Goal: Task Accomplishment & Management: Use online tool/utility

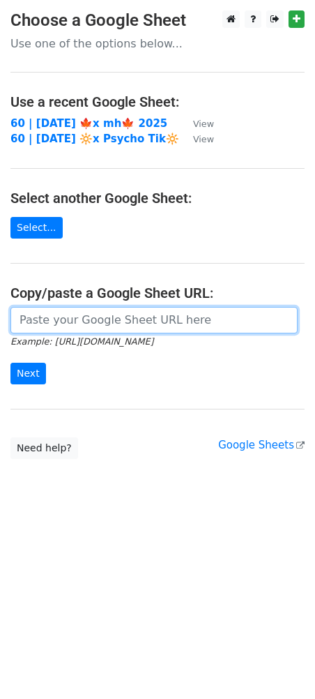
click at [135, 321] on input "url" at bounding box center [153, 320] width 287 height 26
paste input "[URL][DOMAIN_NAME]"
type input "[URL][DOMAIN_NAME]"
click at [10, 363] on input "Next" at bounding box center [28, 374] width 36 height 22
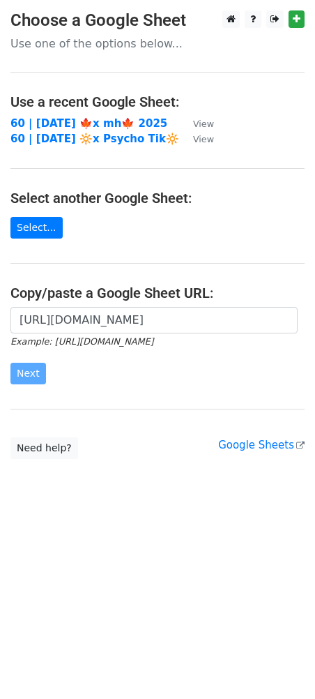
scroll to position [0, 0]
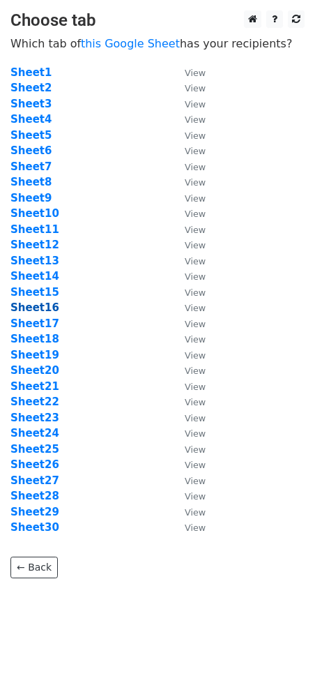
click at [39, 308] on strong "Sheet16" at bounding box center [34, 307] width 49 height 13
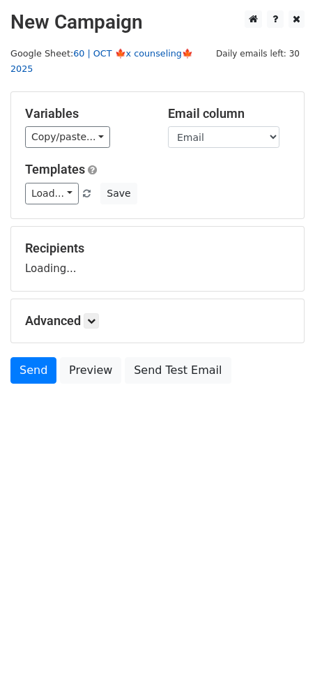
click at [107, 51] on link "60 | OCT 🍁x counseling🍁 2025" at bounding box center [101, 61] width 183 height 26
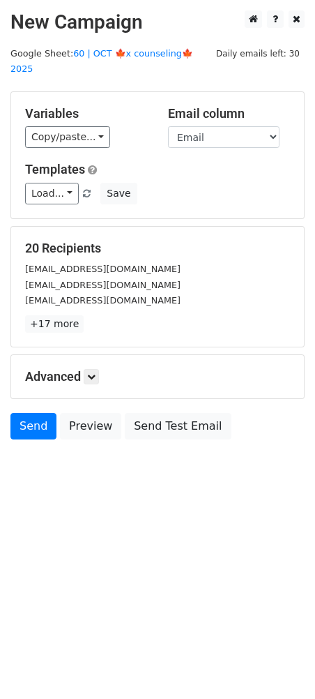
click at [133, 183] on div "Load... Diversify Your Private Practice Scaling for Mental Health Practices Mar…" at bounding box center [158, 194] width 286 height 22
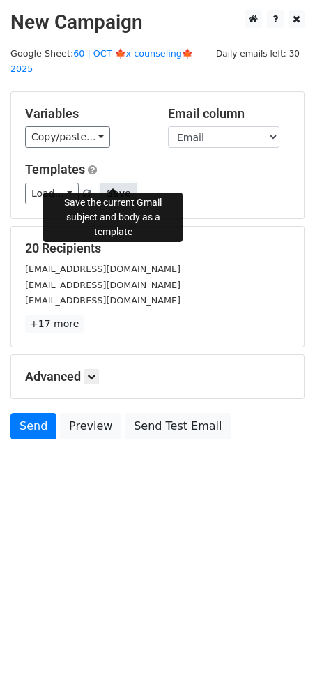
click at [110, 183] on button "Save" at bounding box center [118, 194] width 36 height 22
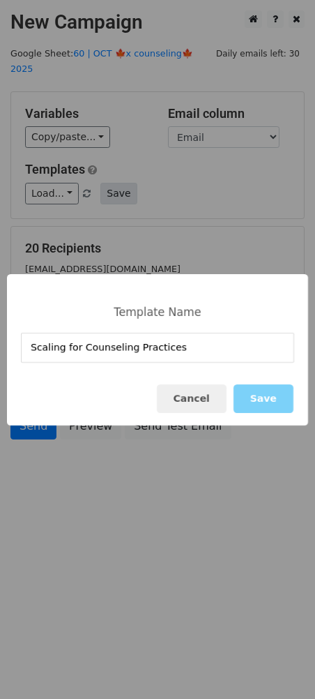
type input "Scaling for Counseling Practices"
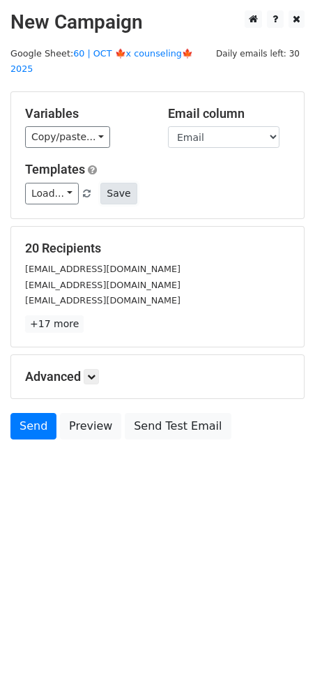
click at [112, 183] on button "Save" at bounding box center [118, 194] width 36 height 22
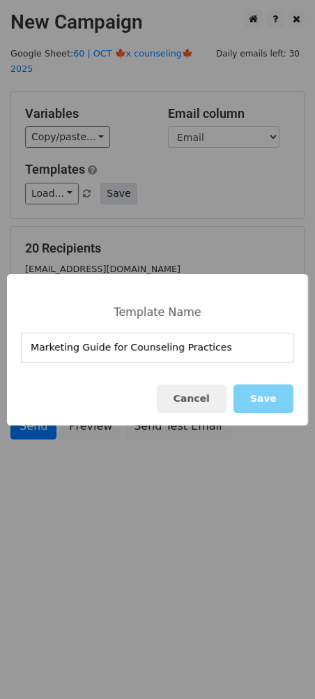
type input "Marketing Guide for Counseling Practices"
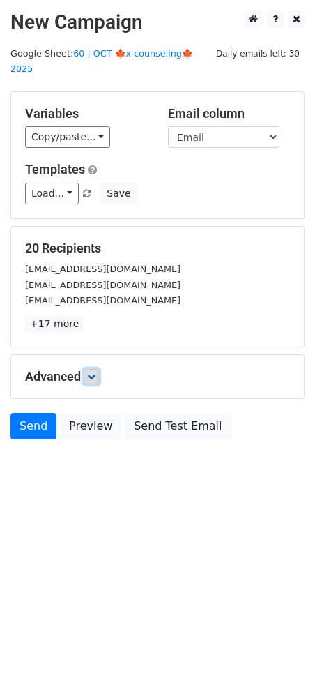
click at [92, 369] on link at bounding box center [91, 376] width 15 height 15
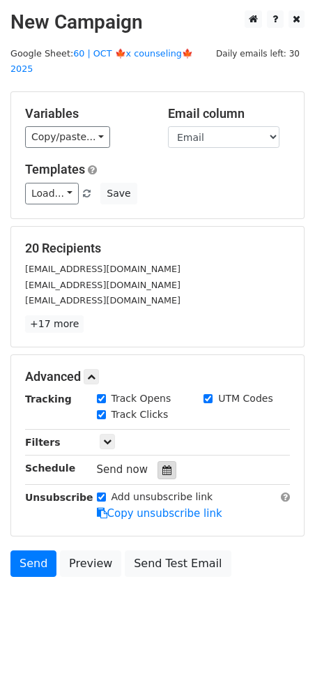
click at [162, 465] on icon at bounding box center [166, 470] width 9 height 10
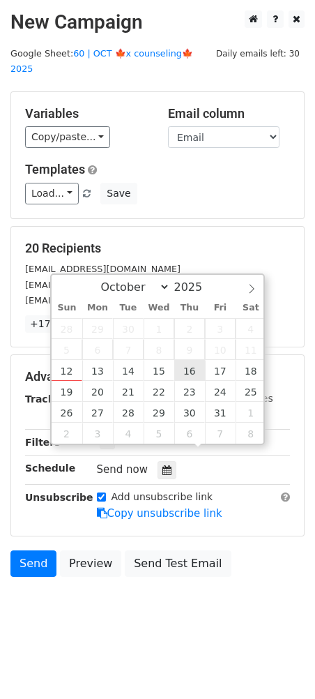
type input "2025-10-16 12:00"
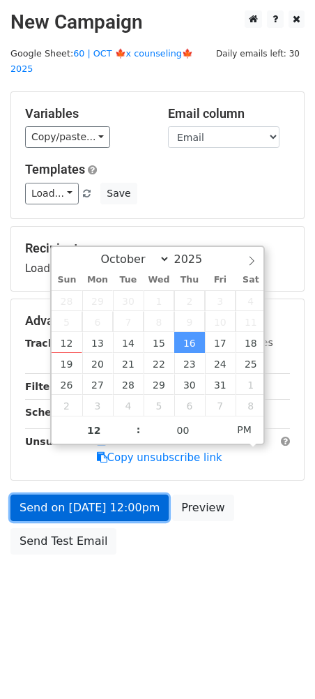
click at [132, 494] on link "Send on Oct 16 at 12:00pm" at bounding box center [89, 507] width 158 height 26
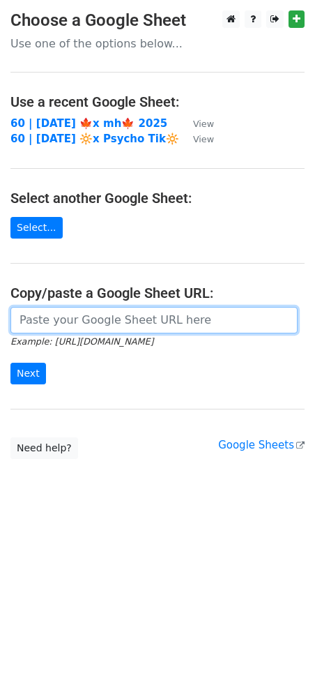
click at [103, 316] on input "url" at bounding box center [153, 320] width 287 height 26
paste input "https://docs.google.com/spreadsheets/d/1v2ivCPug87W5F8fIueM6FrnY4SDVyyXujpfZc8L…"
type input "[URL][DOMAIN_NAME]"
click at [10, 363] on input "Next" at bounding box center [28, 374] width 36 height 22
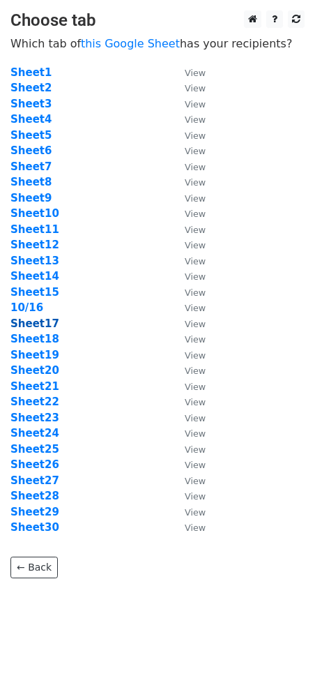
click at [43, 322] on strong "Sheet17" at bounding box center [34, 323] width 49 height 13
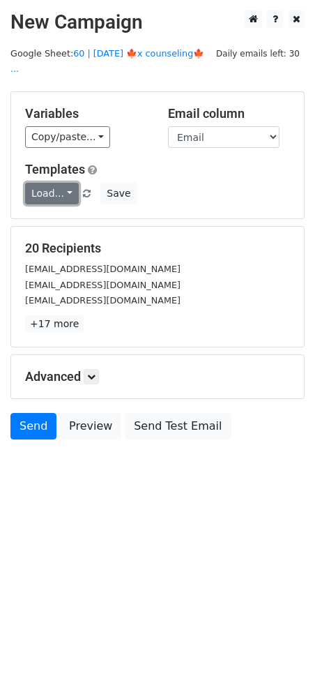
click at [54, 183] on link "Load..." at bounding box center [52, 194] width 54 height 22
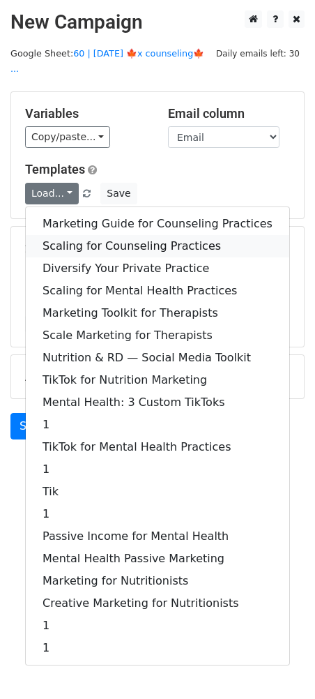
click at [82, 235] on link "Scaling for Counseling Practices" at bounding box center [158, 246] width 264 height 22
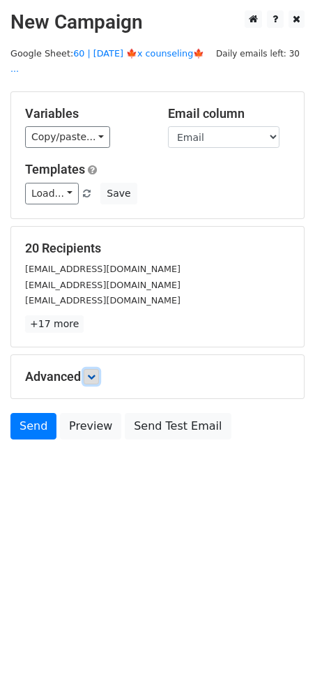
click at [96, 372] on icon at bounding box center [91, 376] width 8 height 8
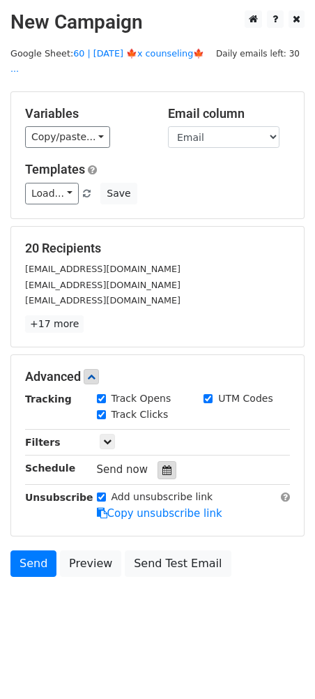
click at [164, 465] on icon at bounding box center [166, 470] width 9 height 10
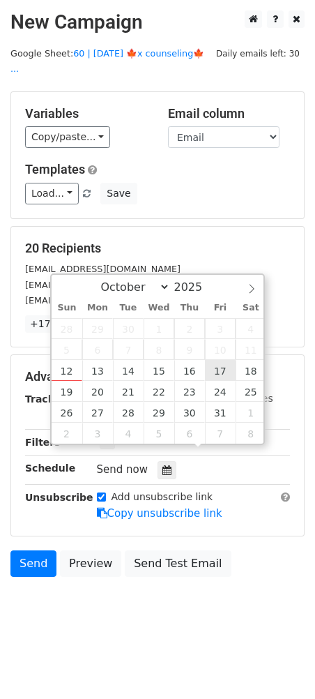
type input "2025-10-17 12:00"
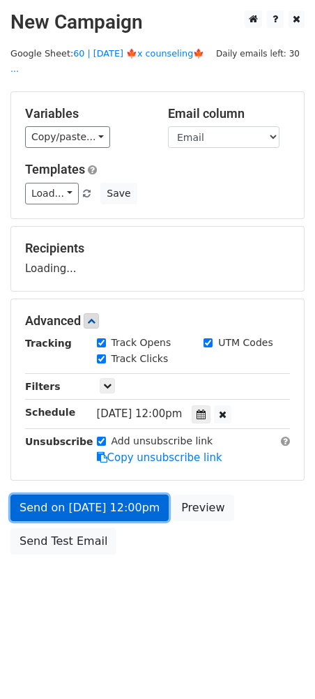
click at [130, 494] on link "Send on Oct 17 at 12:00pm" at bounding box center [89, 507] width 158 height 26
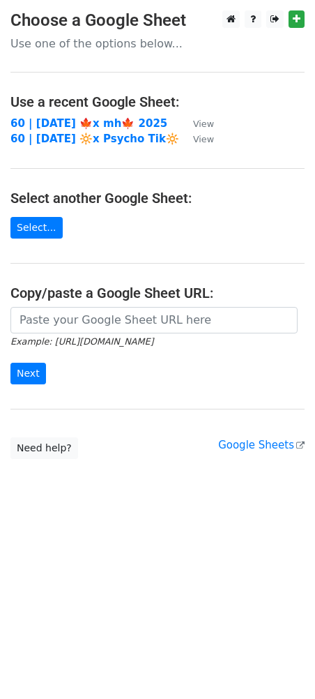
click at [107, 308] on main "Choose a Google Sheet Use one of the options below... Use a recent Google Sheet…" at bounding box center [157, 234] width 315 height 448
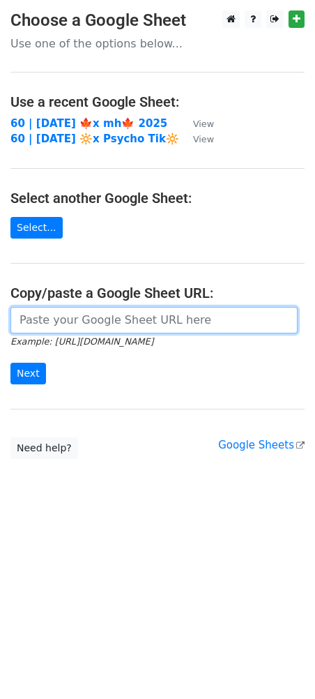
click at [101, 327] on input "url" at bounding box center [153, 320] width 287 height 26
paste input "[URL][DOMAIN_NAME]"
type input "[URL][DOMAIN_NAME]"
click at [10, 363] on input "Next" at bounding box center [28, 374] width 36 height 22
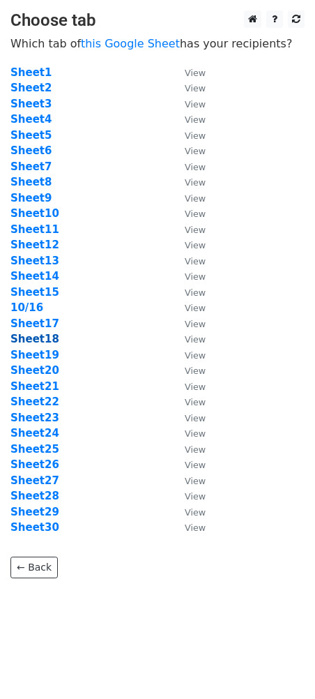
click at [35, 335] on strong "Sheet18" at bounding box center [34, 339] width 49 height 13
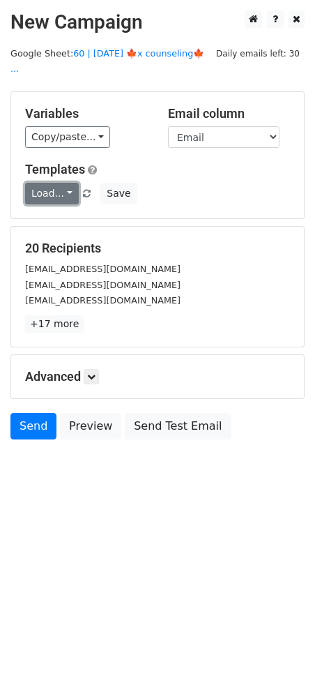
click at [57, 183] on link "Load..." at bounding box center [52, 194] width 54 height 22
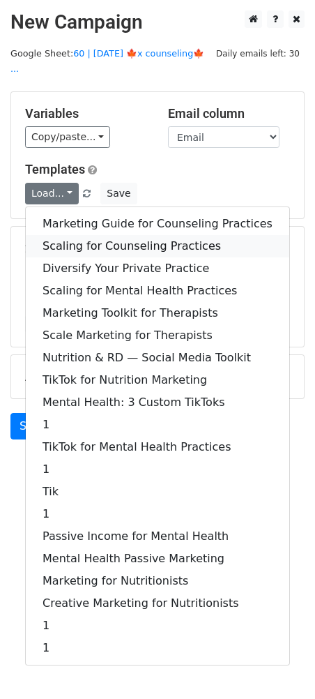
click at [89, 235] on link "Scaling for Counseling Practices" at bounding box center [158, 246] width 264 height 22
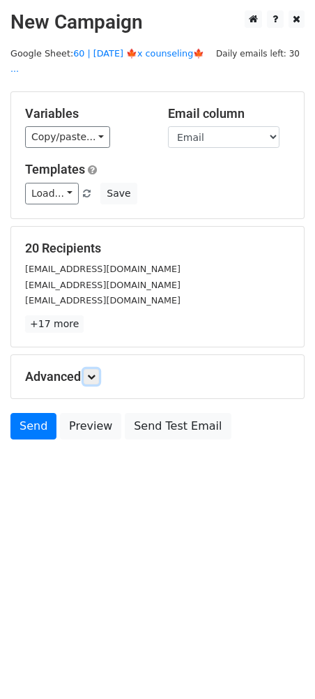
drag, startPoint x: 96, startPoint y: 360, endPoint x: 102, endPoint y: 372, distance: 13.4
click at [96, 372] on icon at bounding box center [91, 376] width 8 height 8
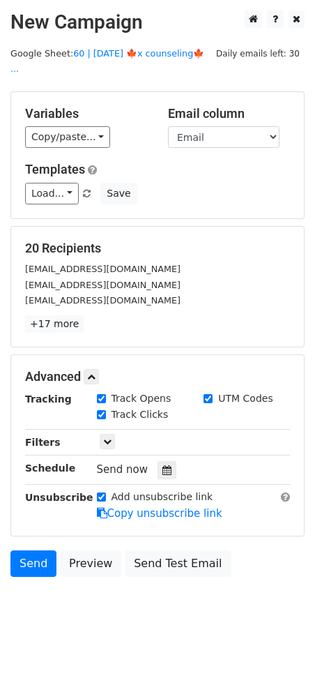
click at [167, 484] on hr at bounding box center [157, 484] width 265 height 1
drag, startPoint x: 163, startPoint y: 452, endPoint x: 172, endPoint y: 452, distance: 9.1
click at [163, 465] on icon at bounding box center [166, 470] width 9 height 10
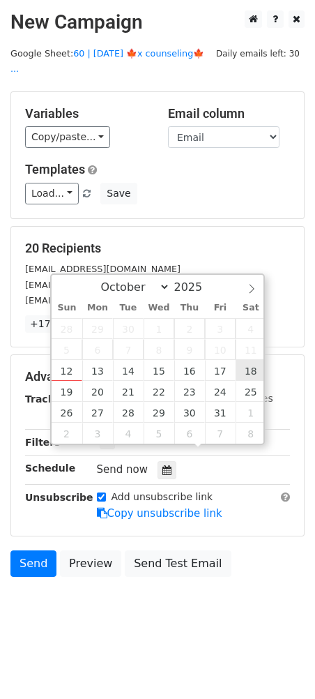
type input "2025-10-18 12:00"
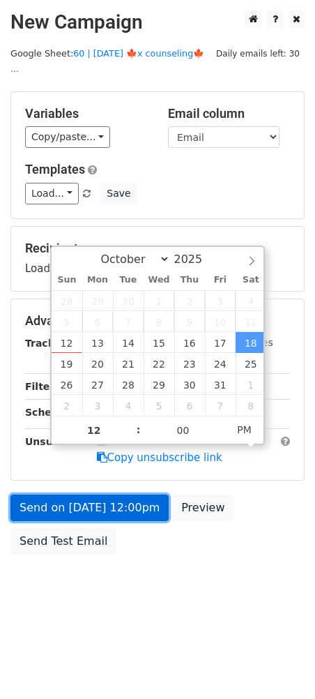
click at [130, 496] on link "Send on Oct 18 at 12:00pm" at bounding box center [89, 507] width 158 height 26
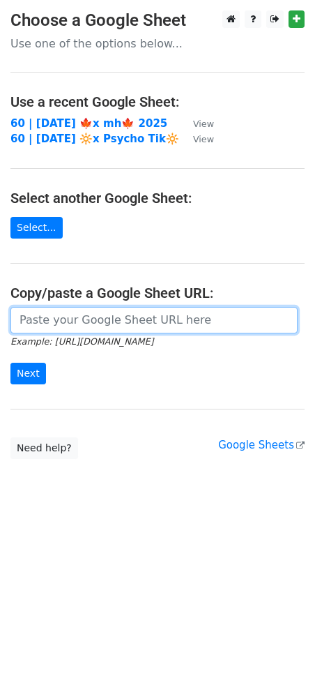
click at [82, 310] on input "url" at bounding box center [153, 320] width 287 height 26
paste input "[URL][DOMAIN_NAME]"
type input "[URL][DOMAIN_NAME]"
click at [10, 363] on input "Next" at bounding box center [28, 374] width 36 height 22
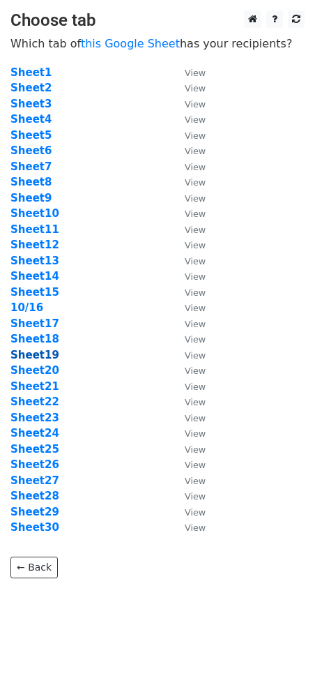
click at [29, 351] on strong "Sheet19" at bounding box center [34, 355] width 49 height 13
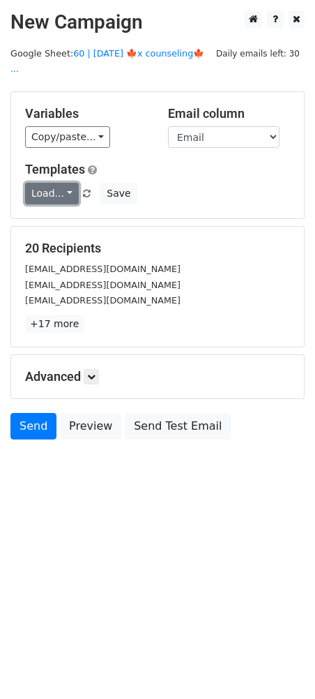
click at [56, 183] on link "Load..." at bounding box center [52, 194] width 54 height 22
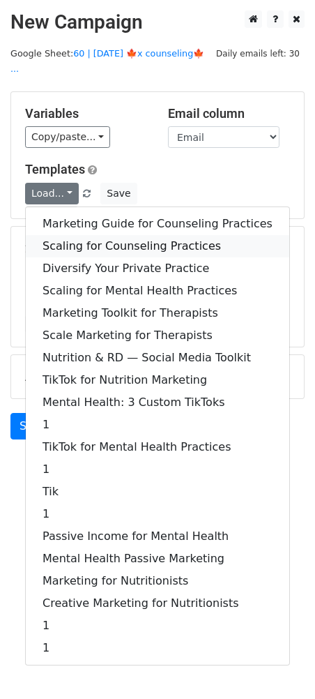
click at [80, 235] on link "Scaling for Counseling Practices" at bounding box center [158, 246] width 264 height 22
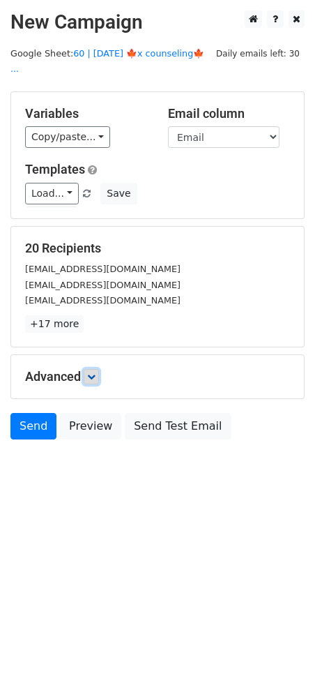
click at [96, 372] on icon at bounding box center [91, 376] width 8 height 8
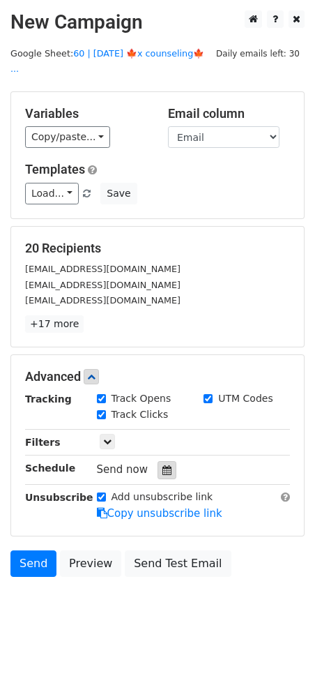
click at [162, 465] on icon at bounding box center [166, 470] width 9 height 10
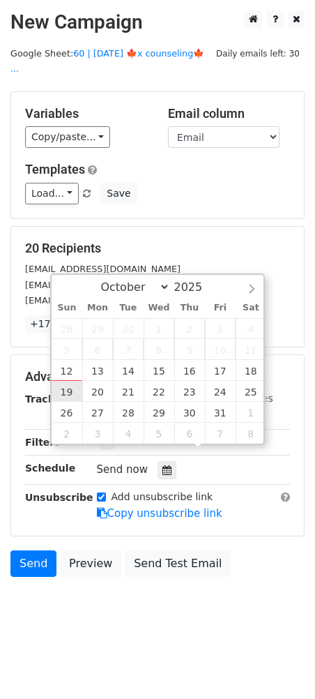
type input "2025-10-19 12:00"
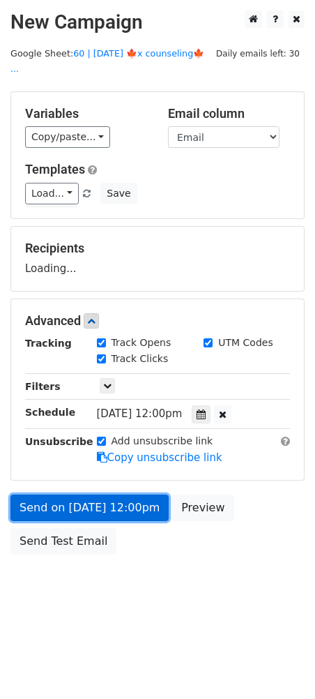
click at [79, 494] on link "Send on Oct 19 at 12:00pm" at bounding box center [89, 507] width 158 height 26
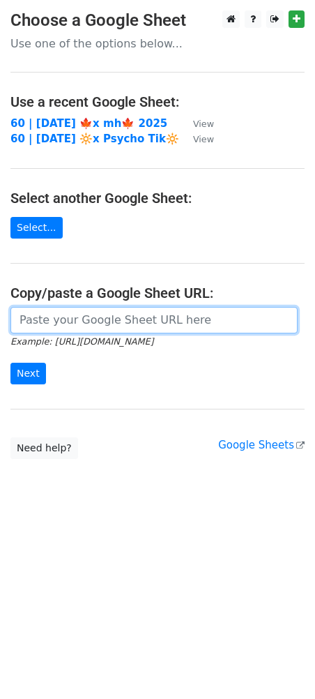
click at [116, 321] on input "url" at bounding box center [153, 320] width 287 height 26
paste input "[URL][DOMAIN_NAME]"
type input "[URL][DOMAIN_NAME]"
click at [10, 363] on input "Next" at bounding box center [28, 374] width 36 height 22
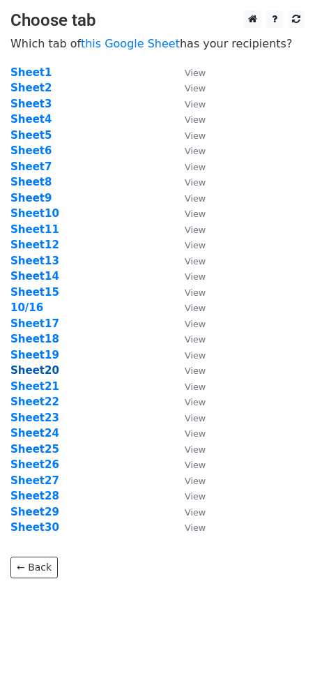
click at [35, 374] on strong "Sheet20" at bounding box center [34, 370] width 49 height 13
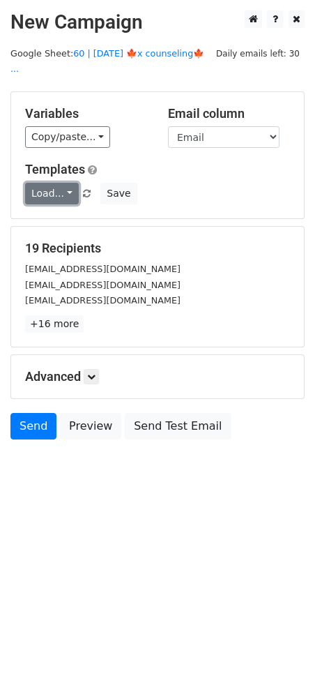
click at [53, 183] on link "Load..." at bounding box center [52, 194] width 54 height 22
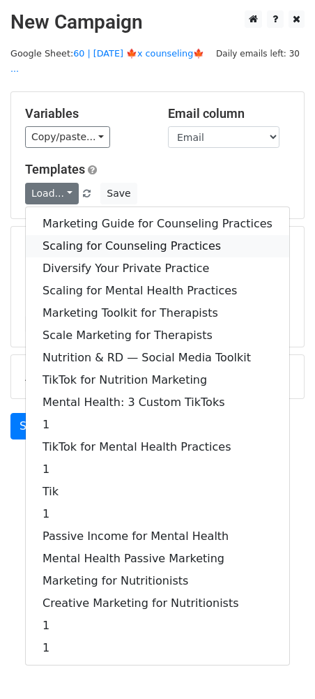
click at [84, 235] on link "Scaling for Counseling Practices" at bounding box center [158, 246] width 264 height 22
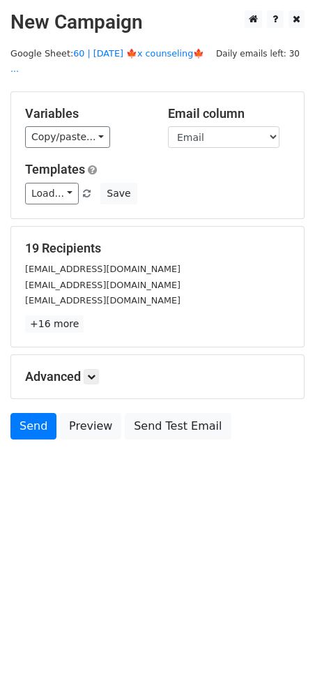
click at [102, 369] on h5 "Advanced" at bounding box center [157, 376] width 265 height 15
click at [96, 372] on icon at bounding box center [91, 376] width 8 height 8
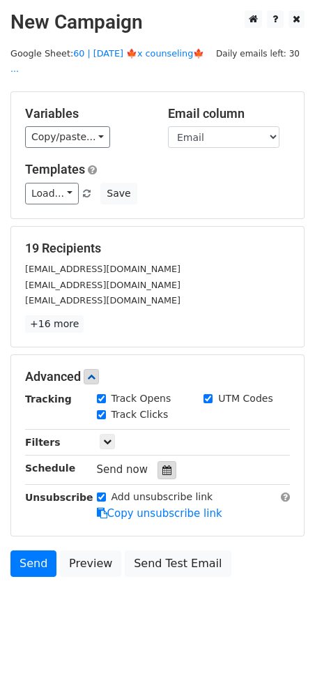
click at [162, 461] on div at bounding box center [167, 470] width 19 height 18
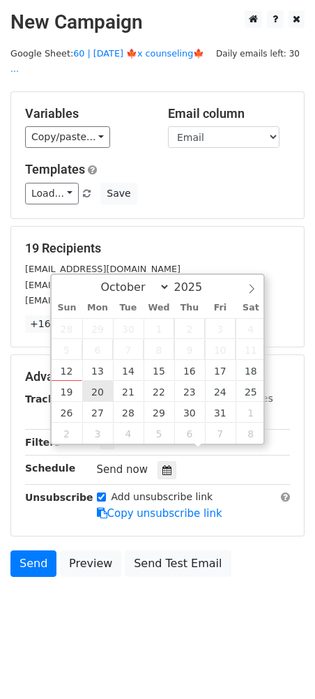
type input "[DATE] 12:00"
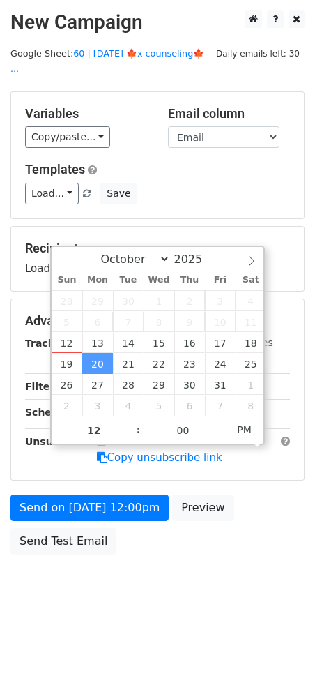
click at [77, 505] on div "Send on [DATE] 12:00pm Preview Send Test Email" at bounding box center [157, 527] width 315 height 67
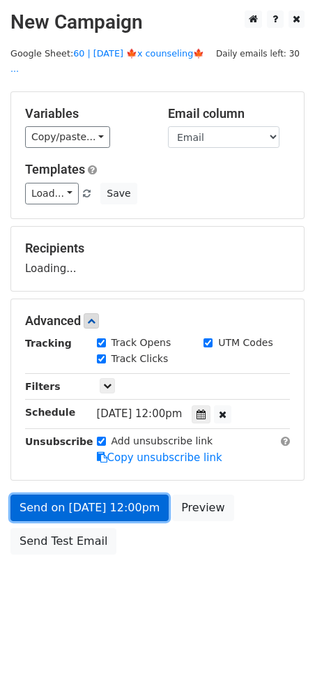
click at [72, 498] on link "Send on [DATE] 12:00pm" at bounding box center [89, 507] width 158 height 26
click at [85, 494] on link "Send on [DATE] 12:00pm" at bounding box center [89, 507] width 158 height 26
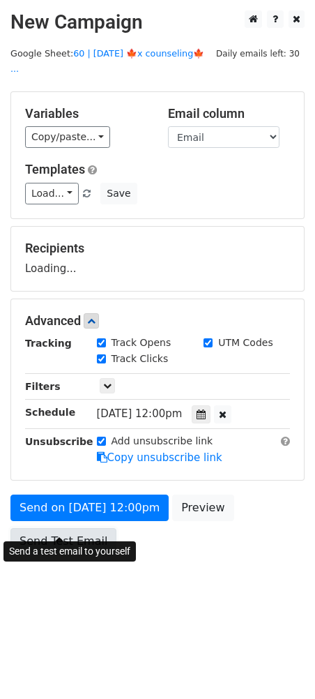
click at [73, 533] on link "Send Test Email" at bounding box center [63, 541] width 106 height 26
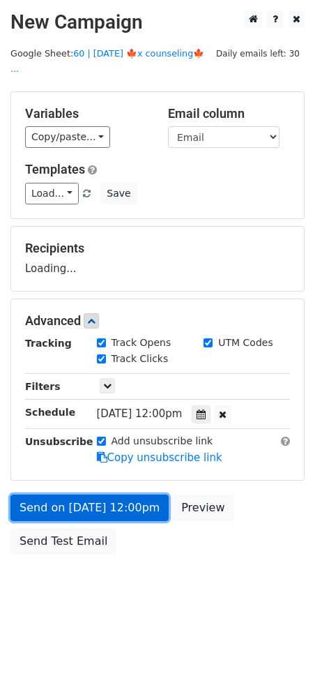
click at [90, 494] on link "Send on [DATE] 12:00pm" at bounding box center [89, 507] width 158 height 26
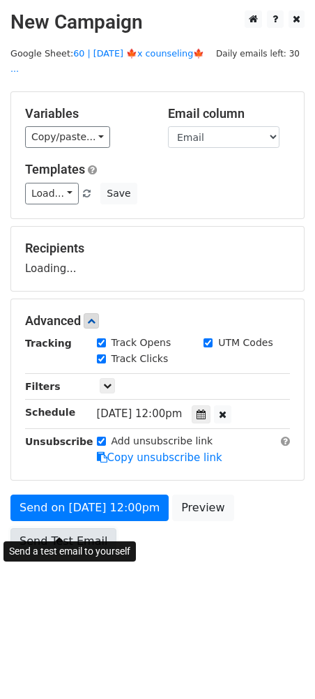
click at [86, 528] on link "Send Test Email" at bounding box center [63, 541] width 106 height 26
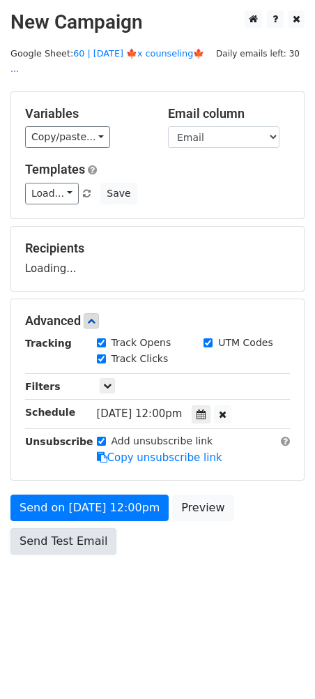
click at [86, 528] on link "Send Test Email" at bounding box center [63, 541] width 106 height 26
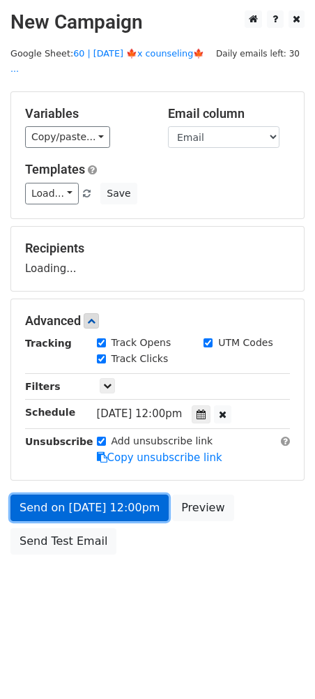
click at [96, 494] on link "Send on [DATE] 12:00pm" at bounding box center [89, 507] width 158 height 26
